Goal: Transaction & Acquisition: Subscribe to service/newsletter

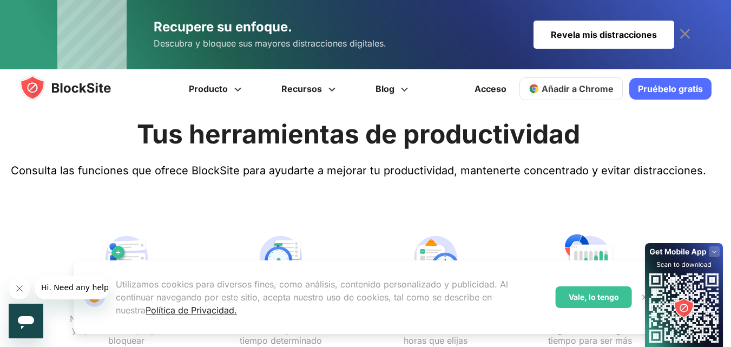
scroll to position [541, 0]
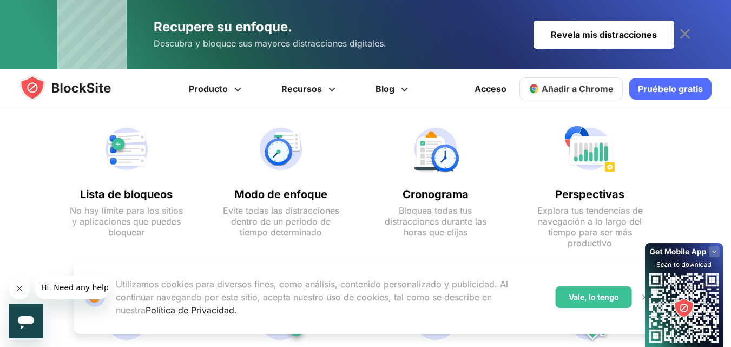
click at [121, 155] on img at bounding box center [126, 149] width 119 height 52
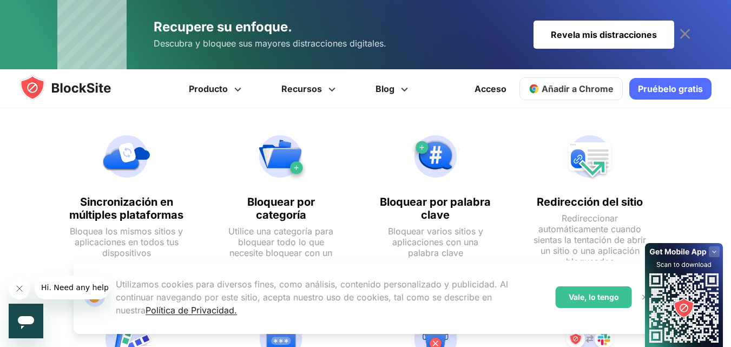
scroll to position [754, 0]
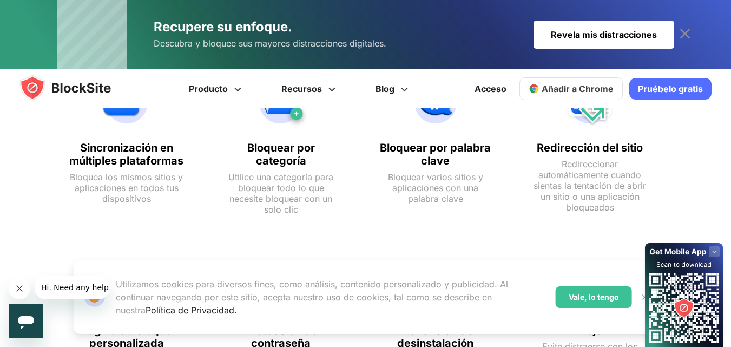
click at [594, 298] on font "Vale, lo tengo" at bounding box center [594, 296] width 50 height 9
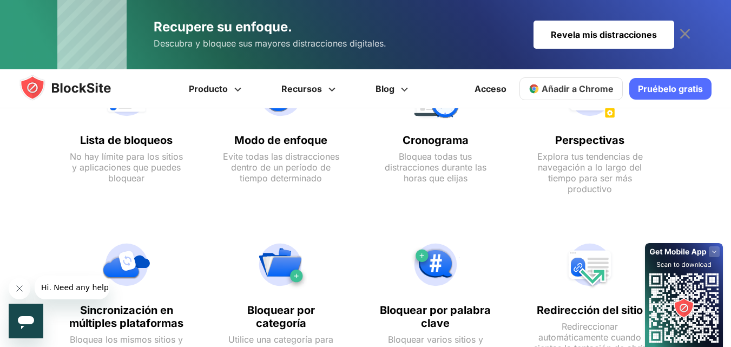
scroll to position [537, 0]
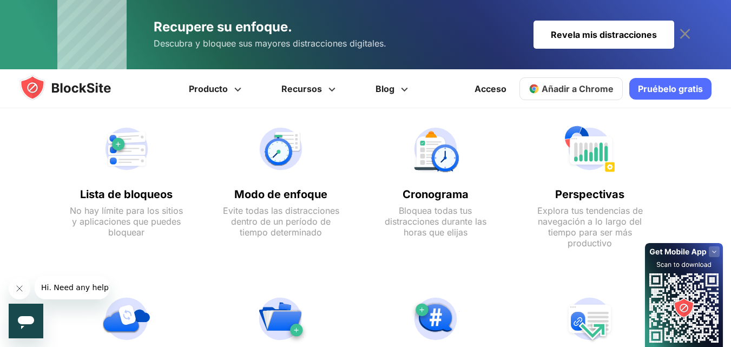
click at [121, 147] on img at bounding box center [126, 149] width 119 height 52
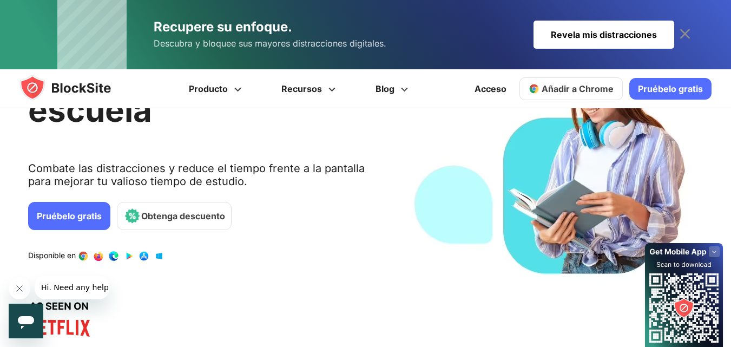
scroll to position [0, 0]
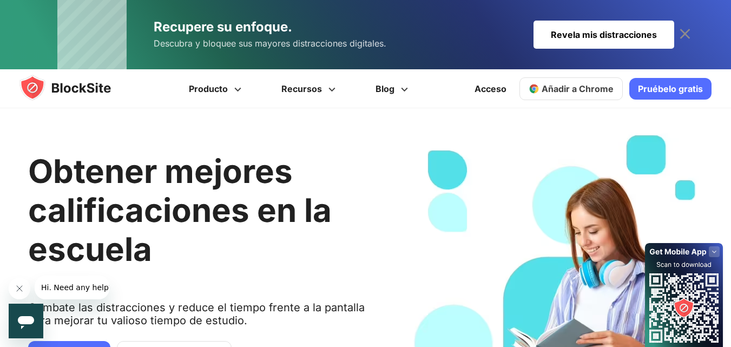
click at [194, 36] on span "Descubra y bloquee sus mayores distracciones digitales." at bounding box center [270, 44] width 233 height 16
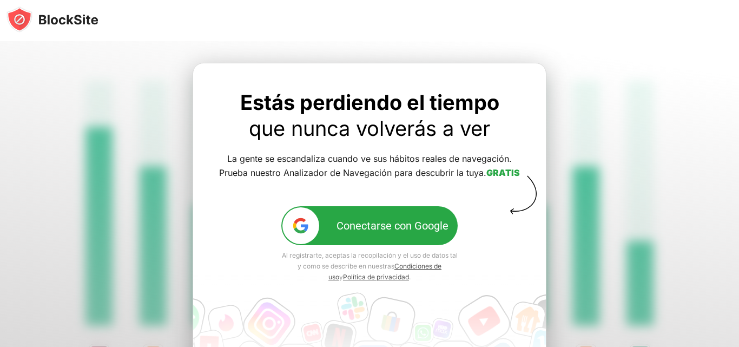
scroll to position [105, 0]
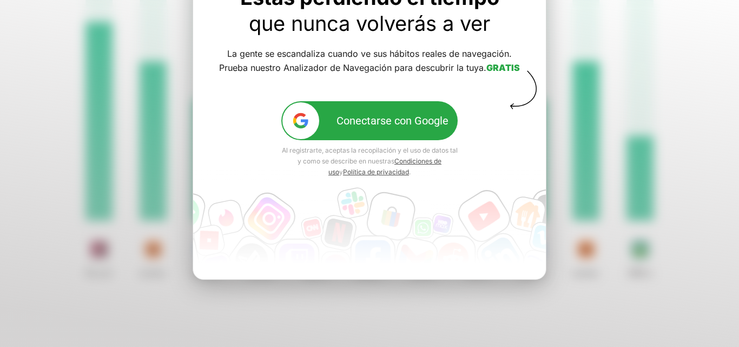
click at [407, 114] on font "Conectarse con Google" at bounding box center [393, 120] width 112 height 13
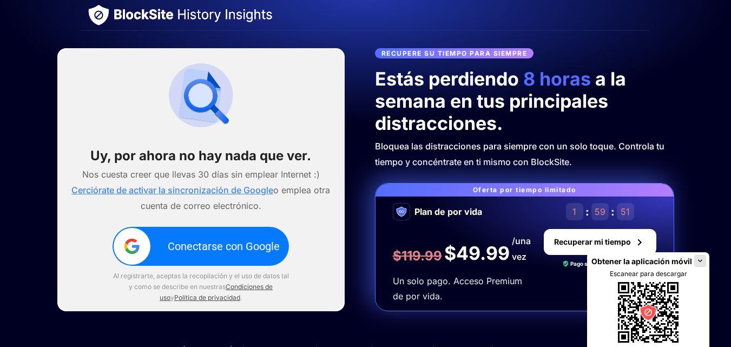
click at [235, 206] on font "o emplea otra cuenta de correo electrónico." at bounding box center [236, 198] width 190 height 27
click at [227, 243] on font "Conectarse con Google" at bounding box center [224, 246] width 112 height 13
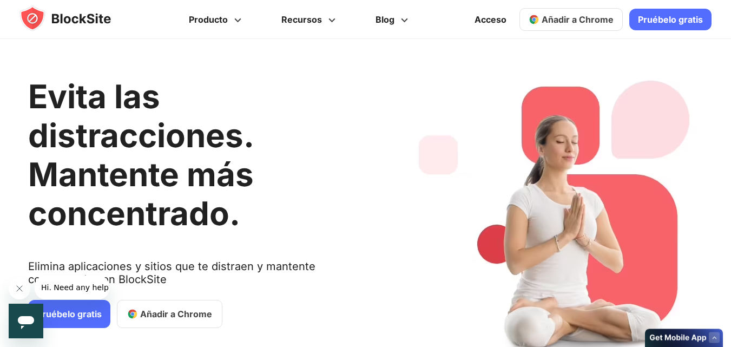
click at [677, 100] on div "1 / 4" at bounding box center [558, 245] width 312 height 381
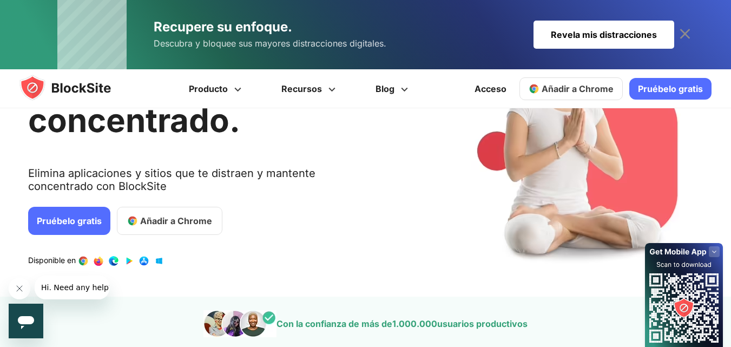
scroll to position [216, 0]
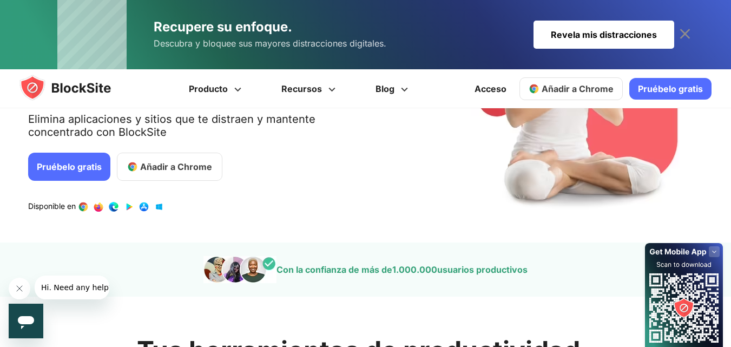
click at [20, 286] on icon "Cerrar mensaje de la compañía" at bounding box center [19, 288] width 9 height 9
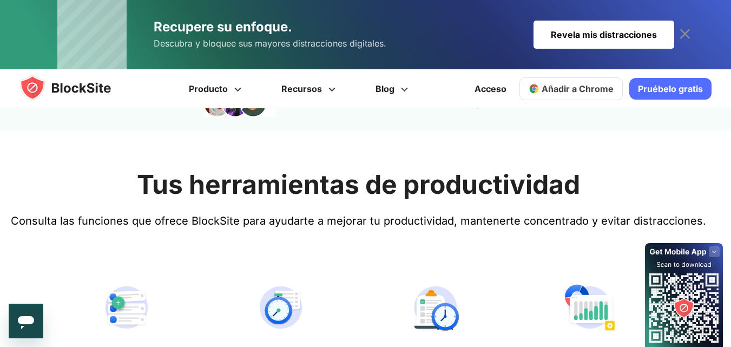
scroll to position [433, 0]
